Goal: Navigation & Orientation: Find specific page/section

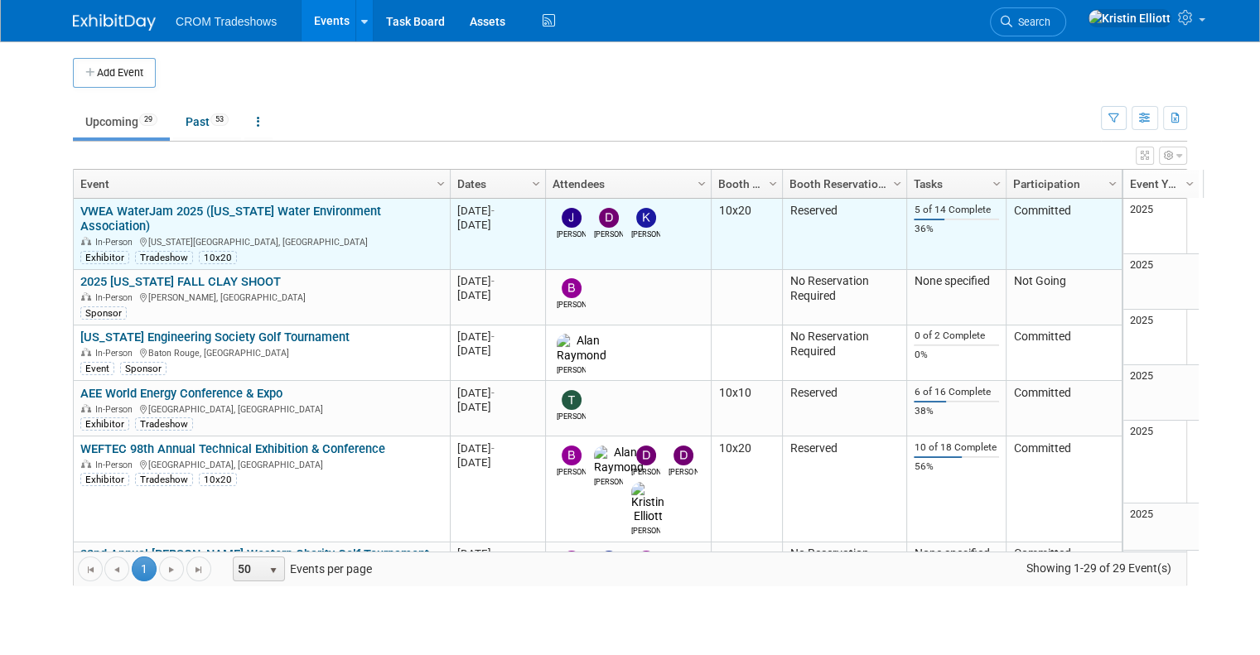
drag, startPoint x: 0, startPoint y: 0, endPoint x: 193, endPoint y: 212, distance: 286.8
click at [193, 212] on link "VWEA WaterJam 2025 ([US_STATE] Water Environment Association)" at bounding box center [230, 219] width 301 height 31
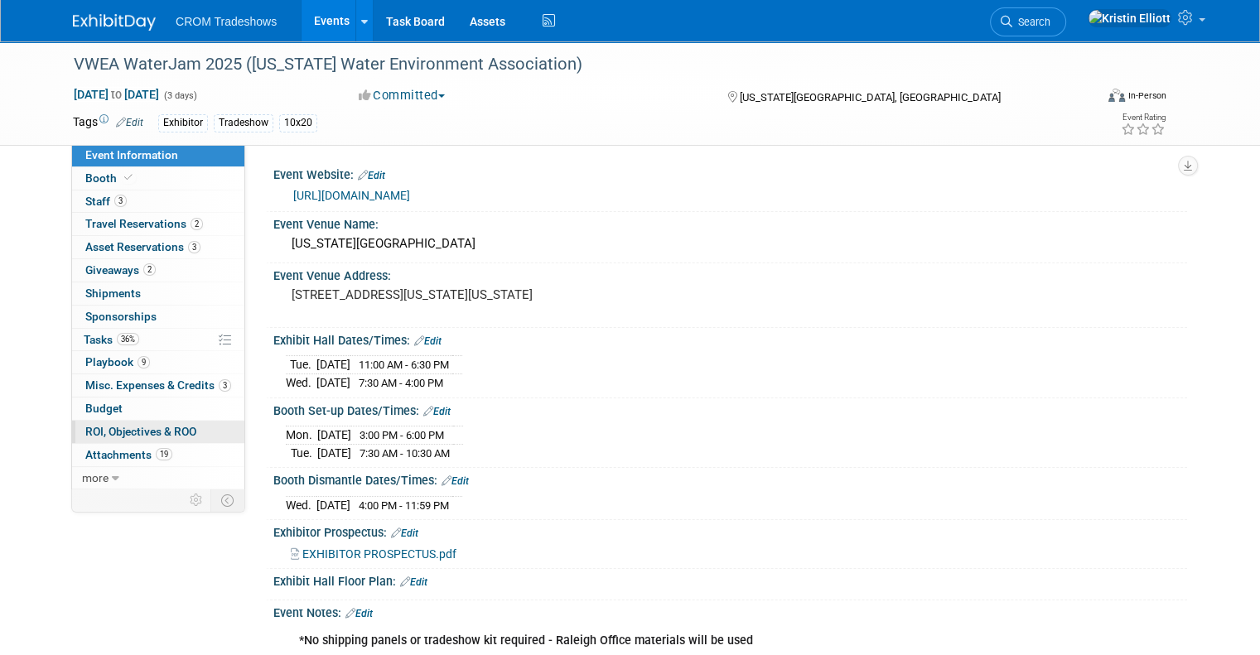
click at [167, 428] on span "ROI, Objectives & ROO 0" at bounding box center [140, 431] width 111 height 13
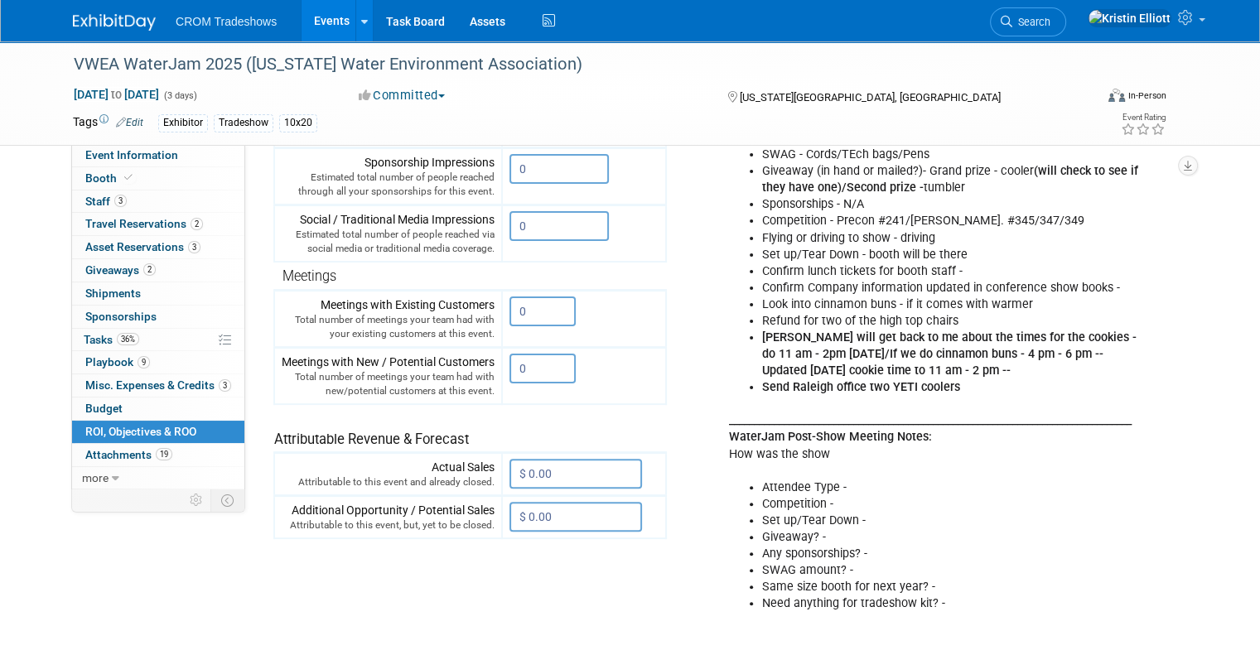
scroll to position [368, 0]
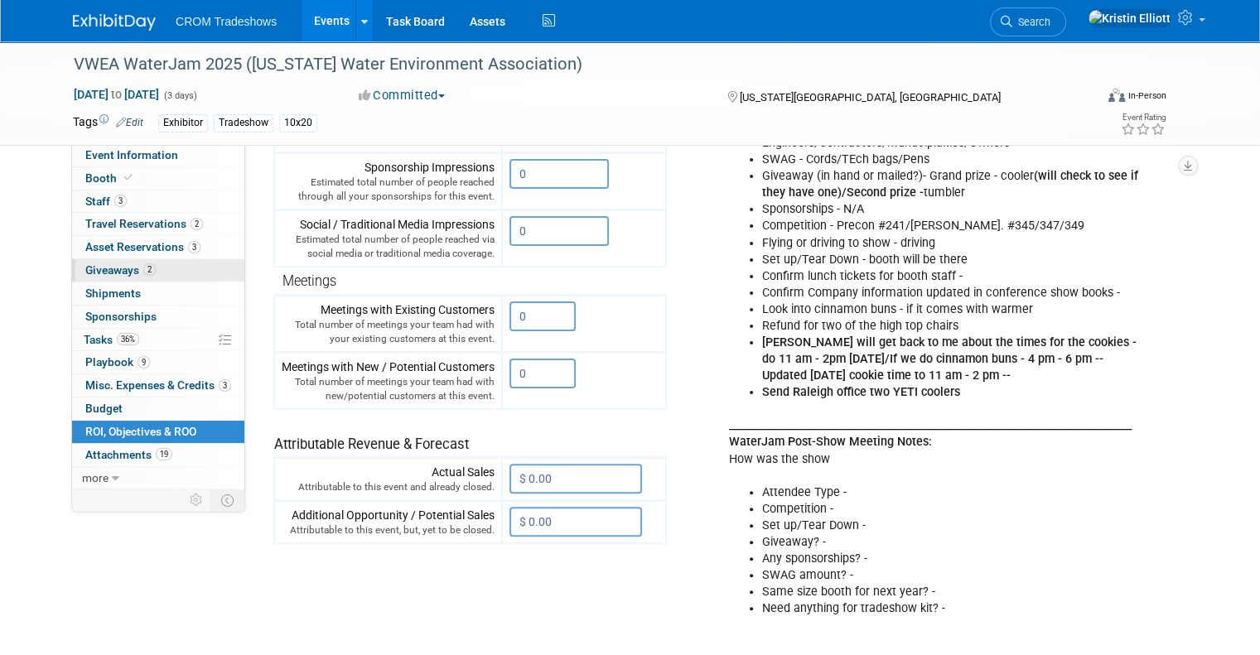
click at [147, 271] on link "2 Giveaways 2" at bounding box center [158, 270] width 172 height 22
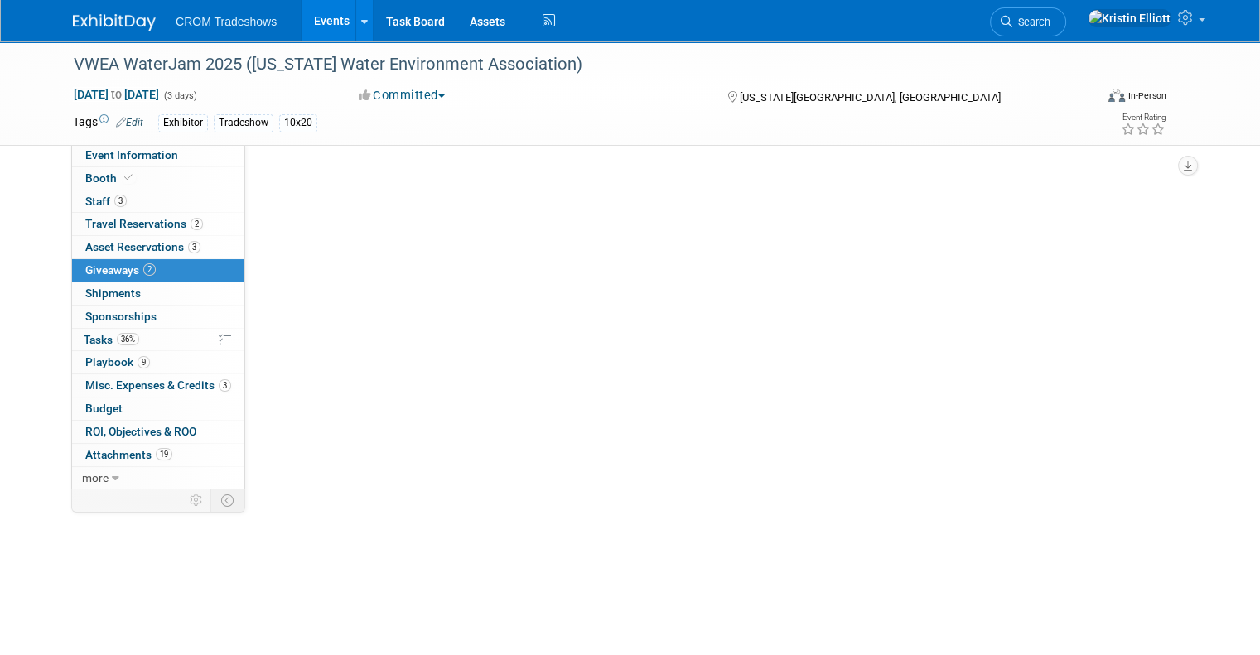
scroll to position [0, 0]
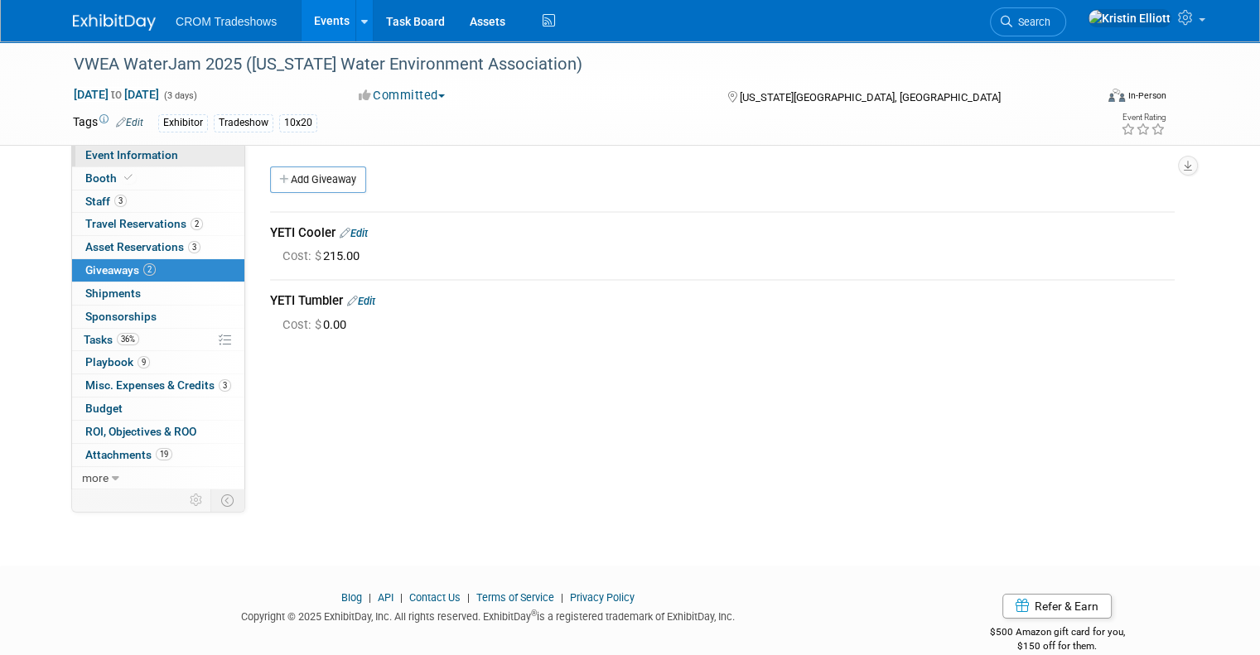
click at [136, 163] on link "Event Information" at bounding box center [158, 155] width 172 height 22
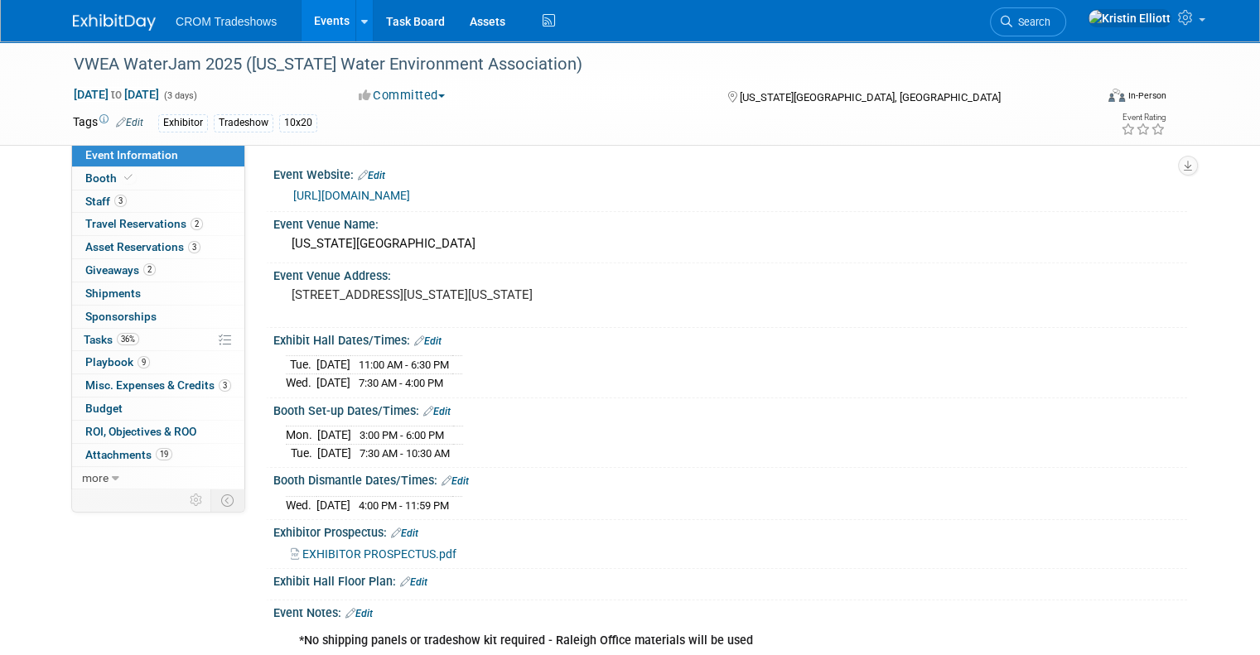
click at [165, 165] on link "Event Information" at bounding box center [158, 155] width 172 height 22
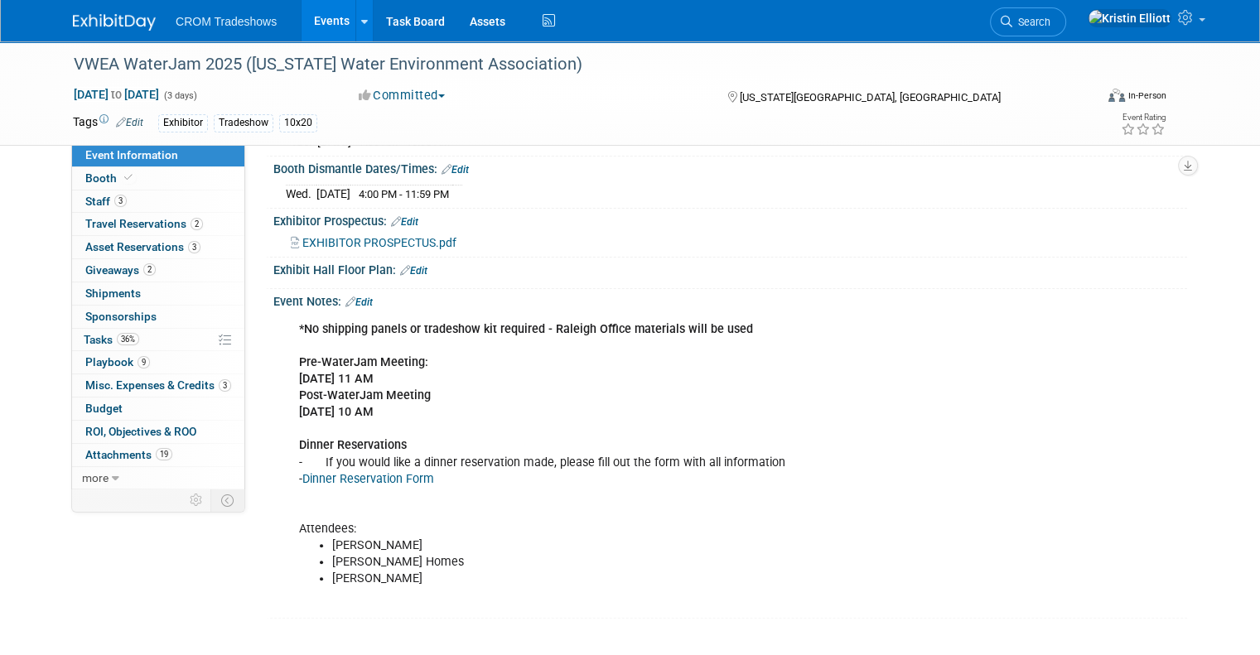
scroll to position [239, 0]
